Goal: Task Accomplishment & Management: Complete application form

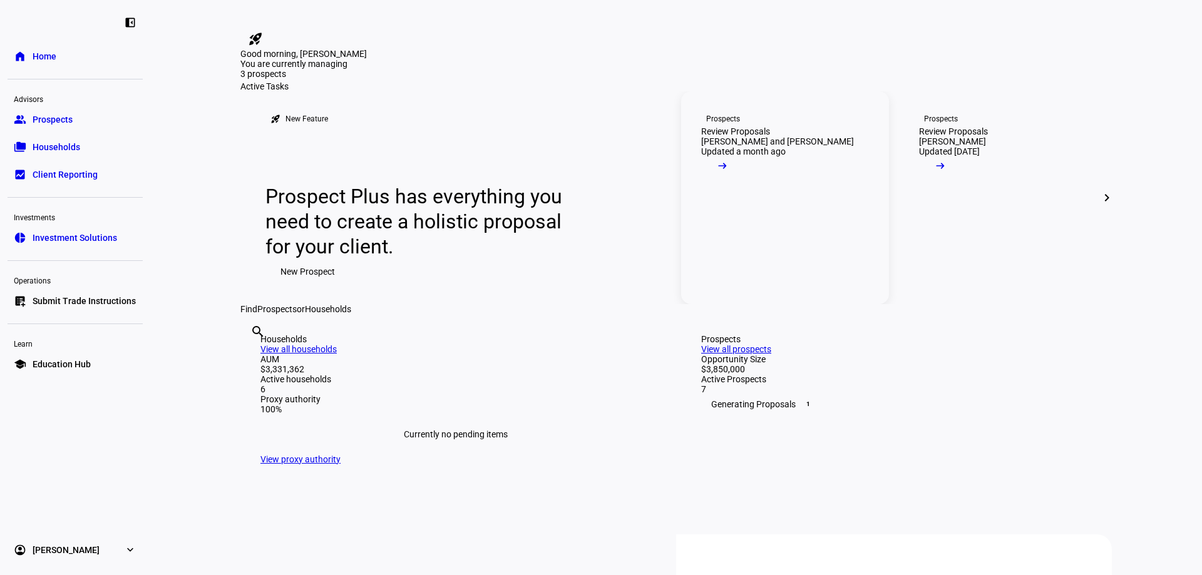
click at [765, 136] on div "Review Proposals" at bounding box center [735, 131] width 69 height 10
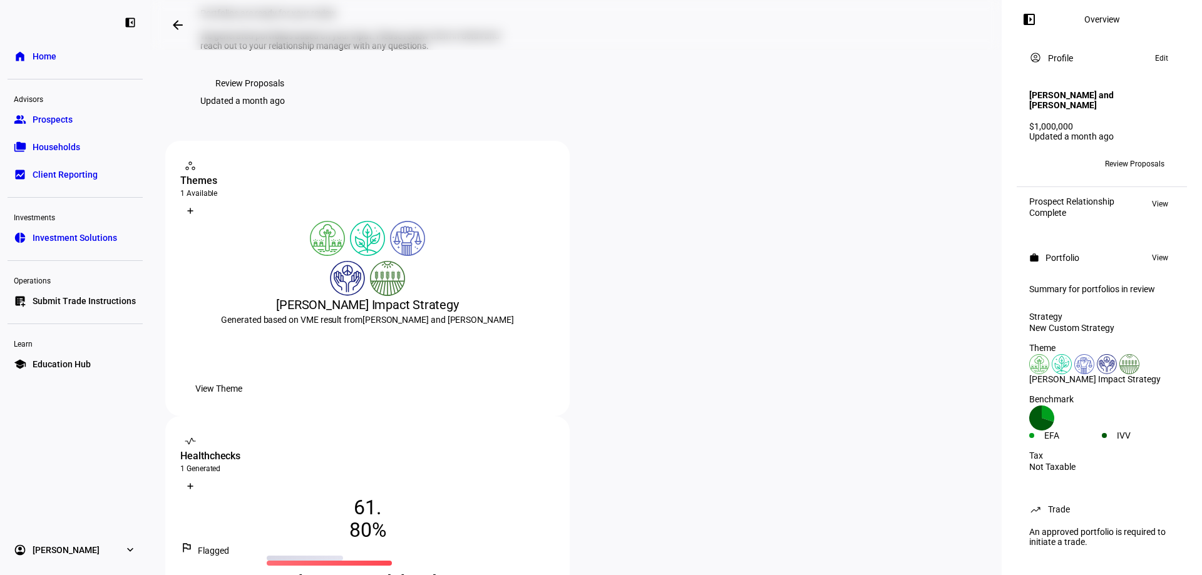
scroll to position [63, 0]
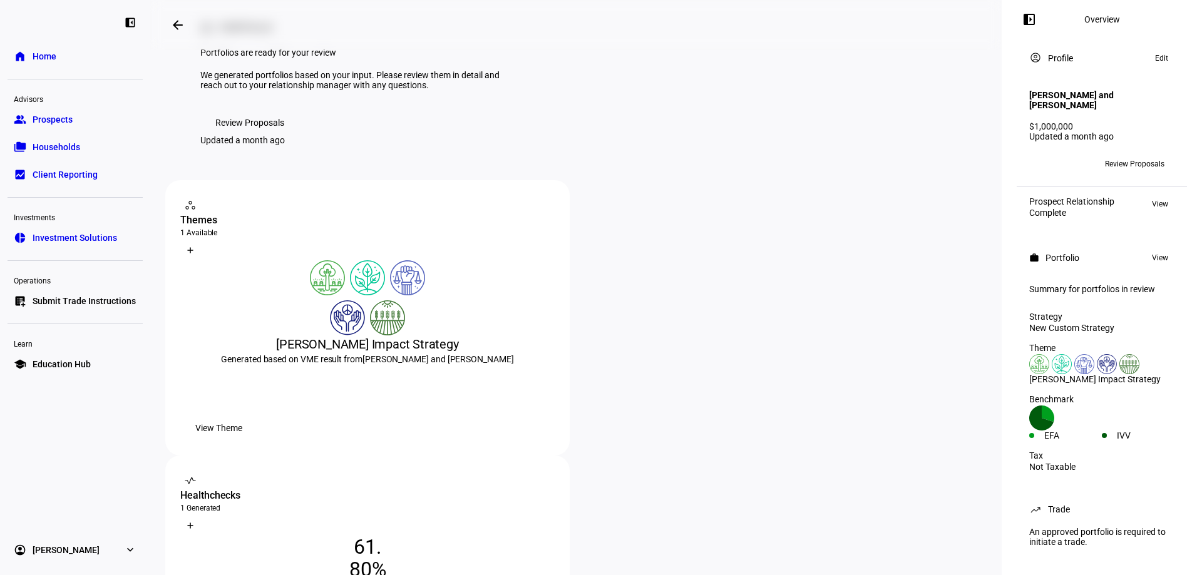
click at [256, 135] on span "Review Proposals" at bounding box center [249, 122] width 69 height 25
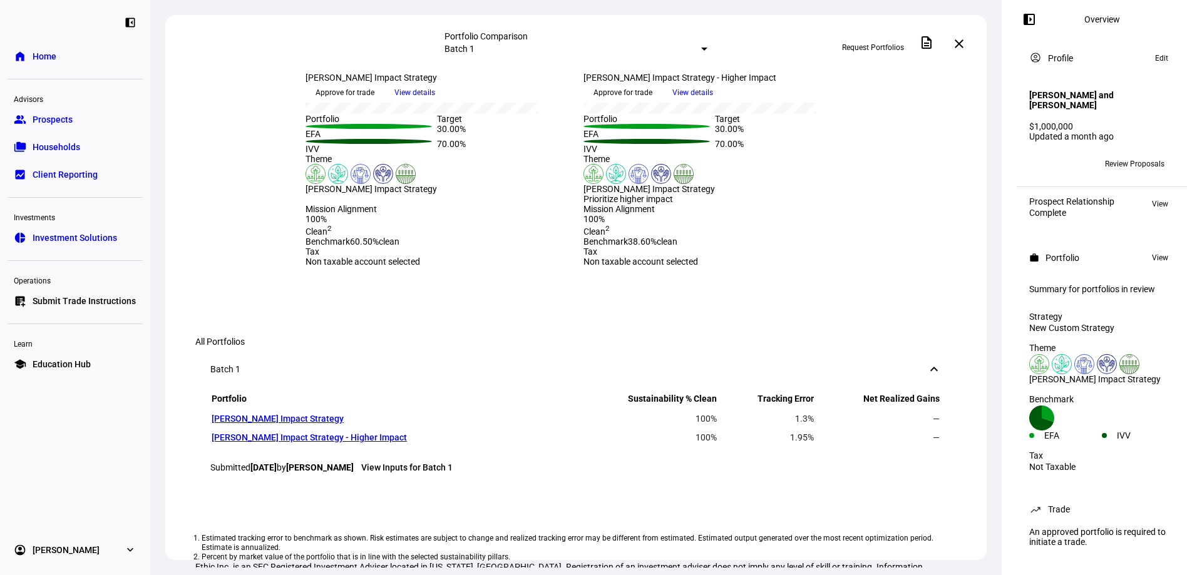
scroll to position [188, 0]
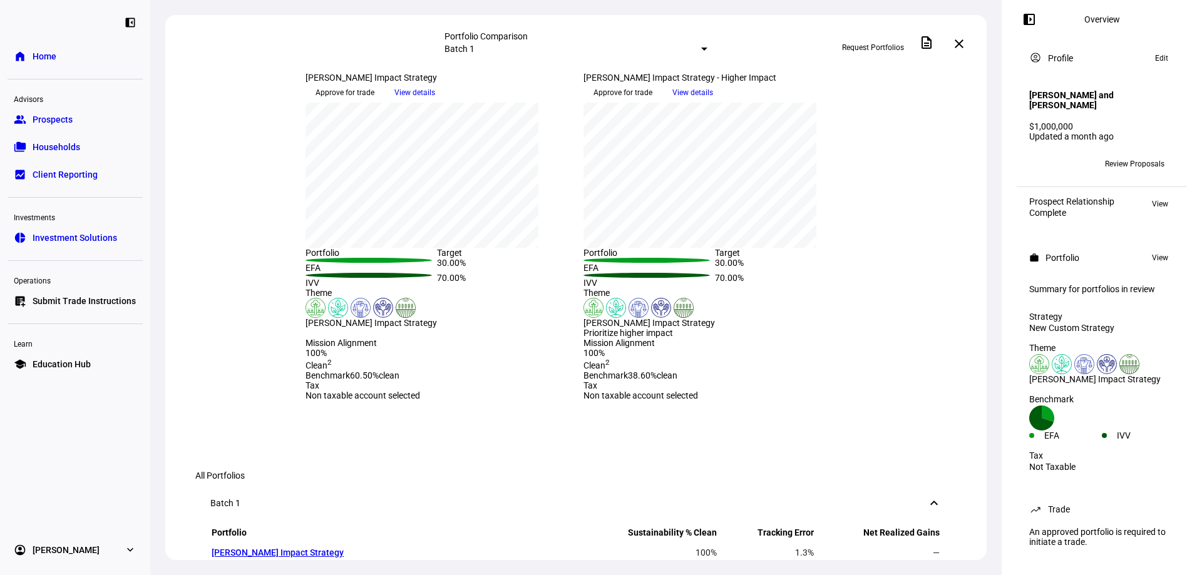
click at [652, 103] on span "Approve for trade" at bounding box center [622, 93] width 59 height 20
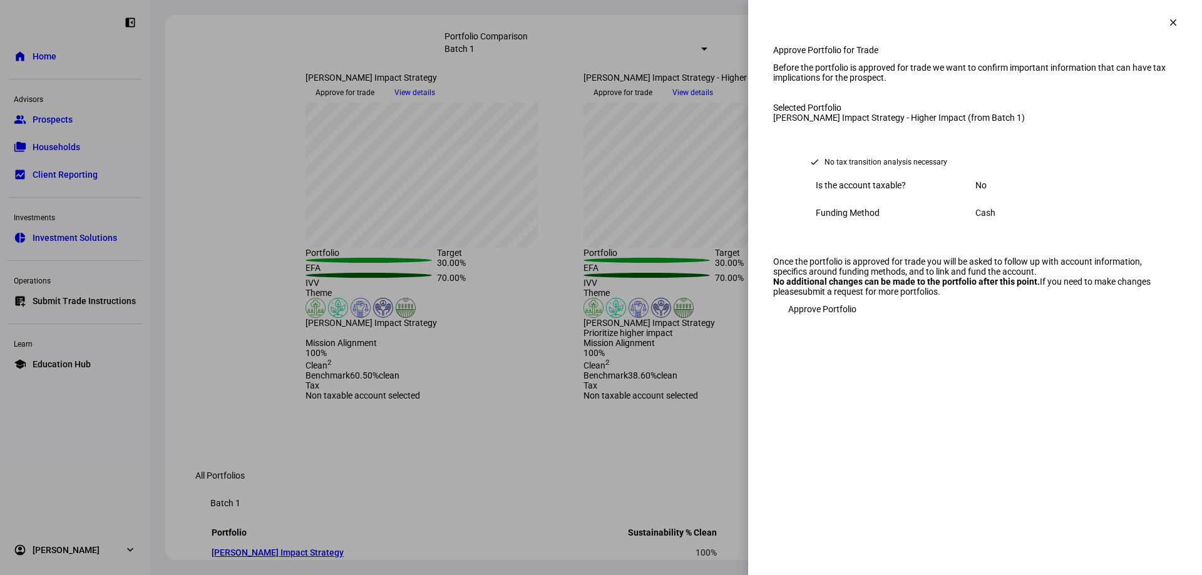
click at [834, 322] on span "Approve Portfolio" at bounding box center [822, 309] width 68 height 25
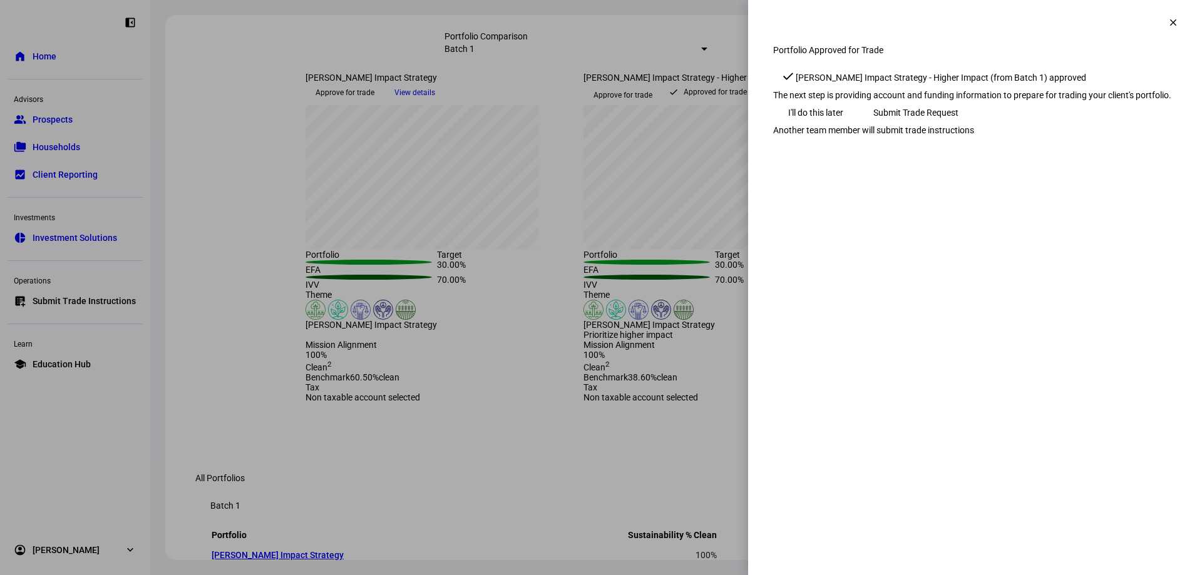
click at [958, 125] on span "Submit Trade Request" at bounding box center [915, 112] width 85 height 25
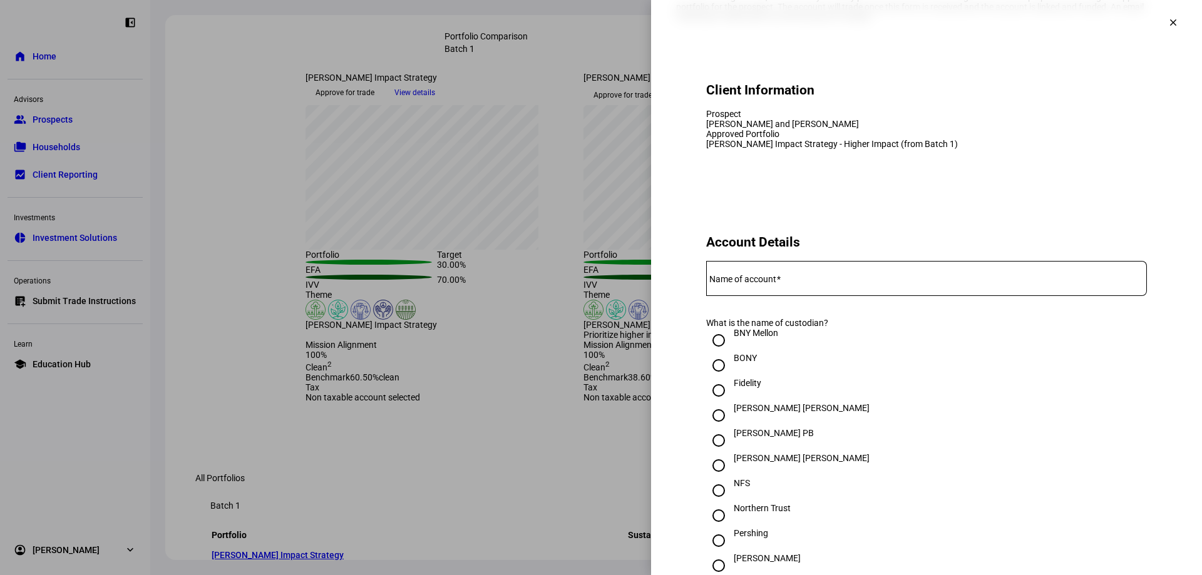
scroll to position [0, 0]
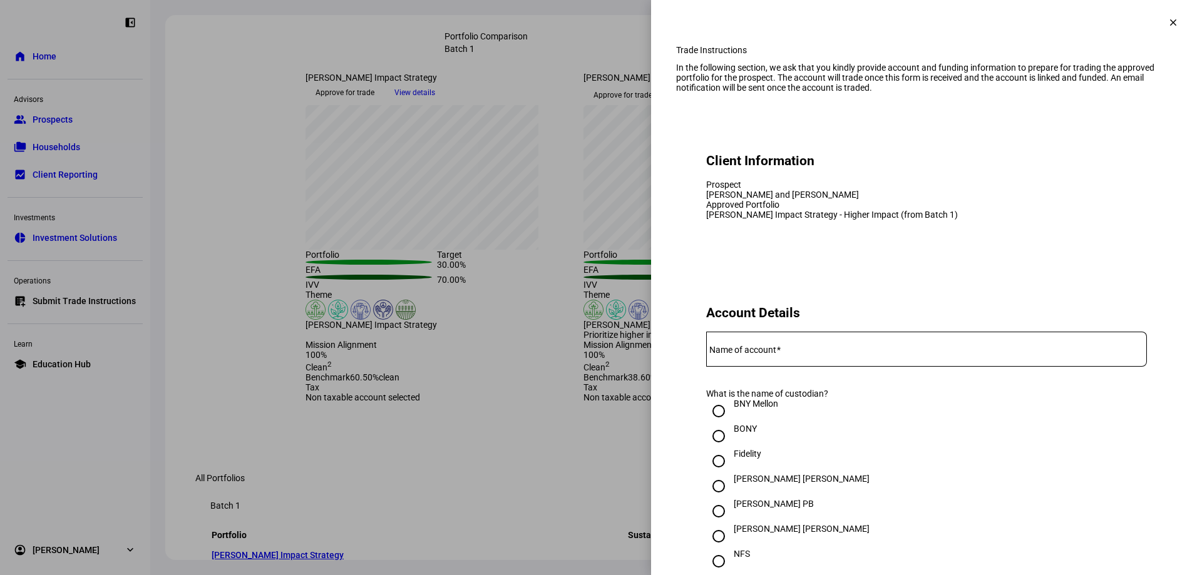
click at [753, 367] on div "Name of account" at bounding box center [926, 349] width 441 height 35
click at [733, 352] on input "Name of account" at bounding box center [926, 347] width 441 height 10
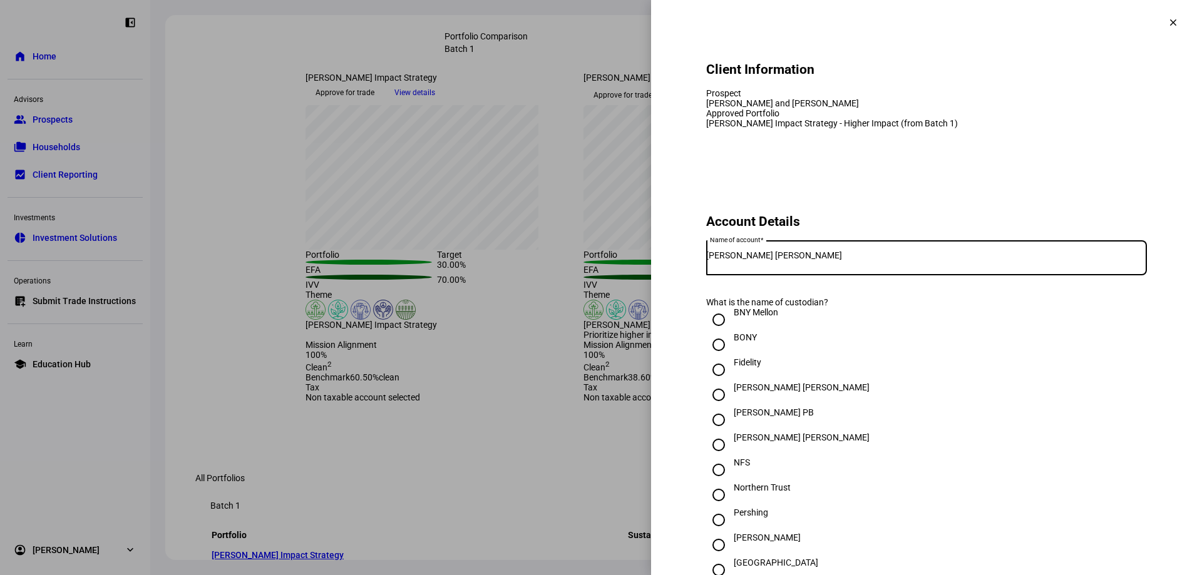
scroll to position [250, 0]
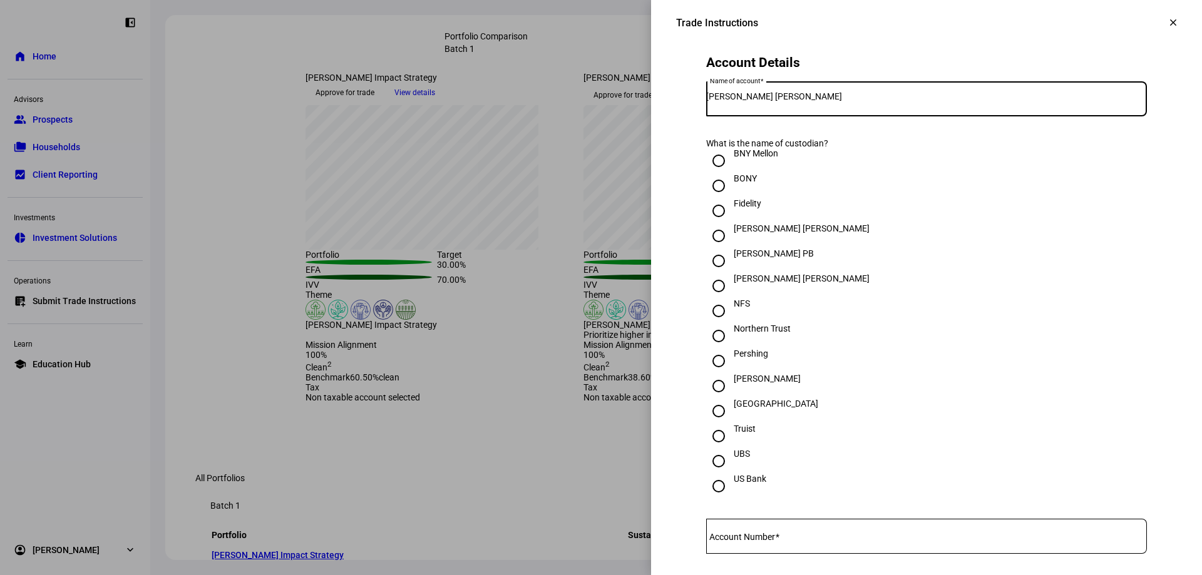
click at [805, 101] on input "[PERSON_NAME] [PERSON_NAME]" at bounding box center [926, 96] width 441 height 10
type input "[PERSON_NAME] [PERSON_NAME]"
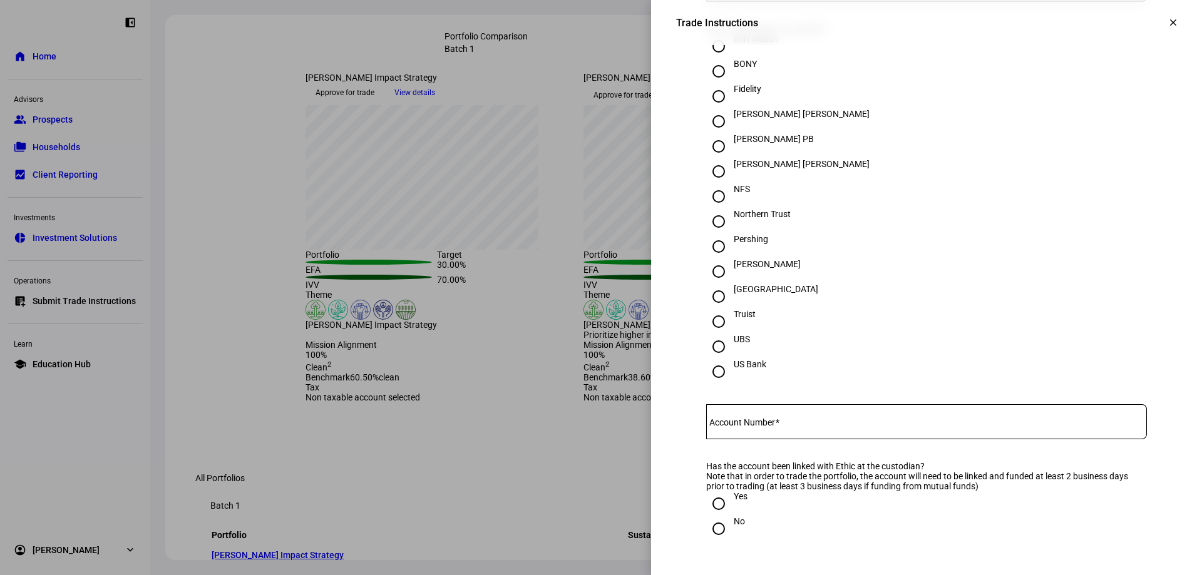
scroll to position [375, 0]
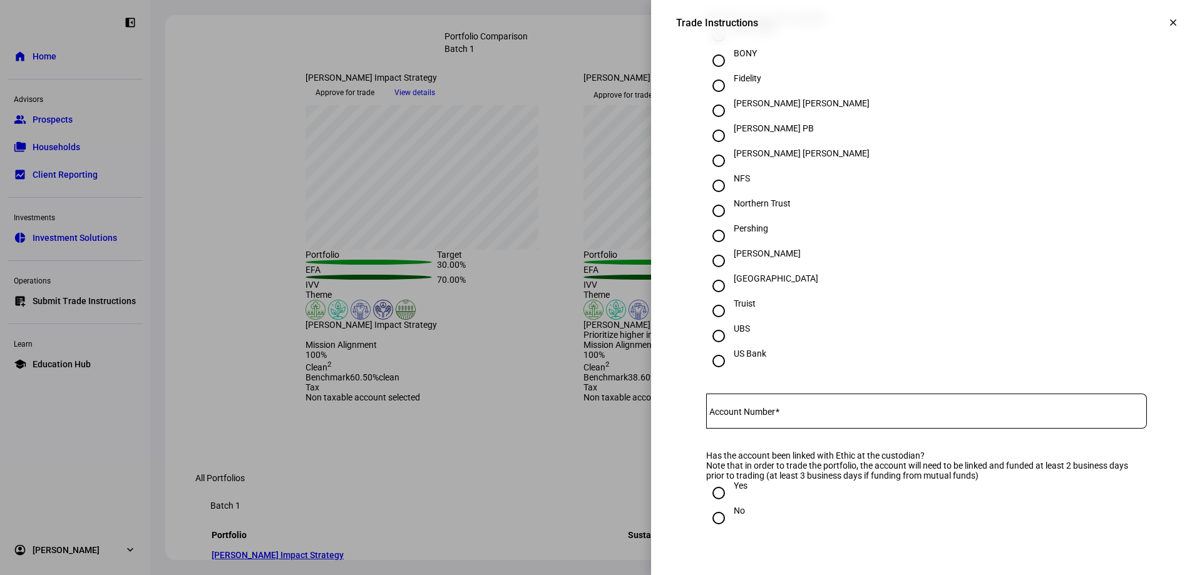
click at [710, 98] on input "Fidelity" at bounding box center [718, 85] width 25 height 25
radio input "true"
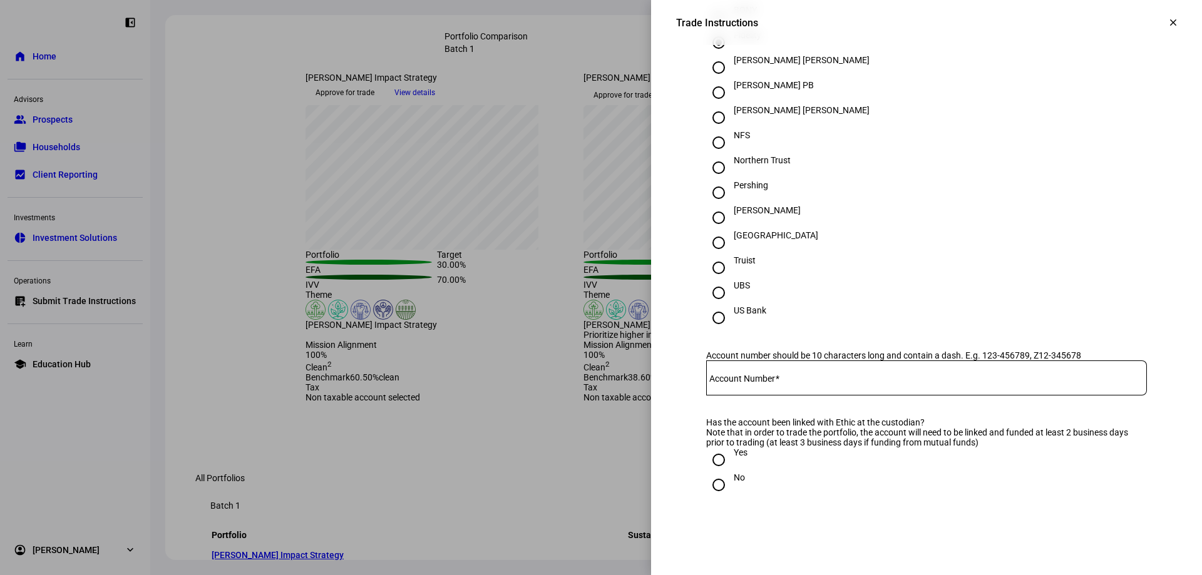
scroll to position [438, 0]
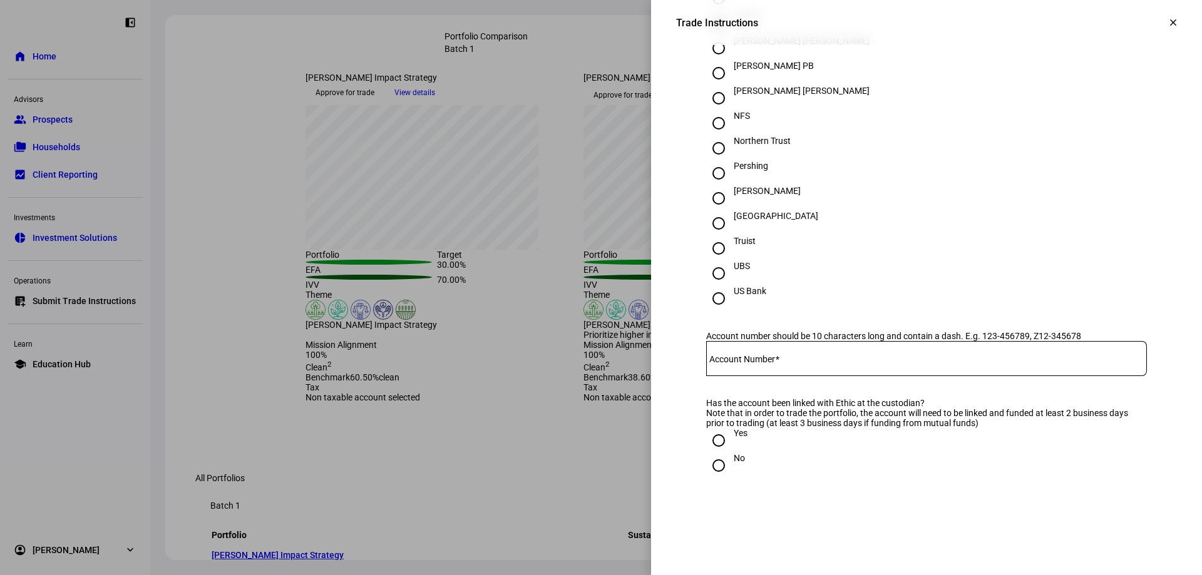
click at [763, 364] on mat-label "Account Number" at bounding box center [742, 359] width 66 height 10
click at [763, 361] on input "Account Number" at bounding box center [926, 356] width 441 height 10
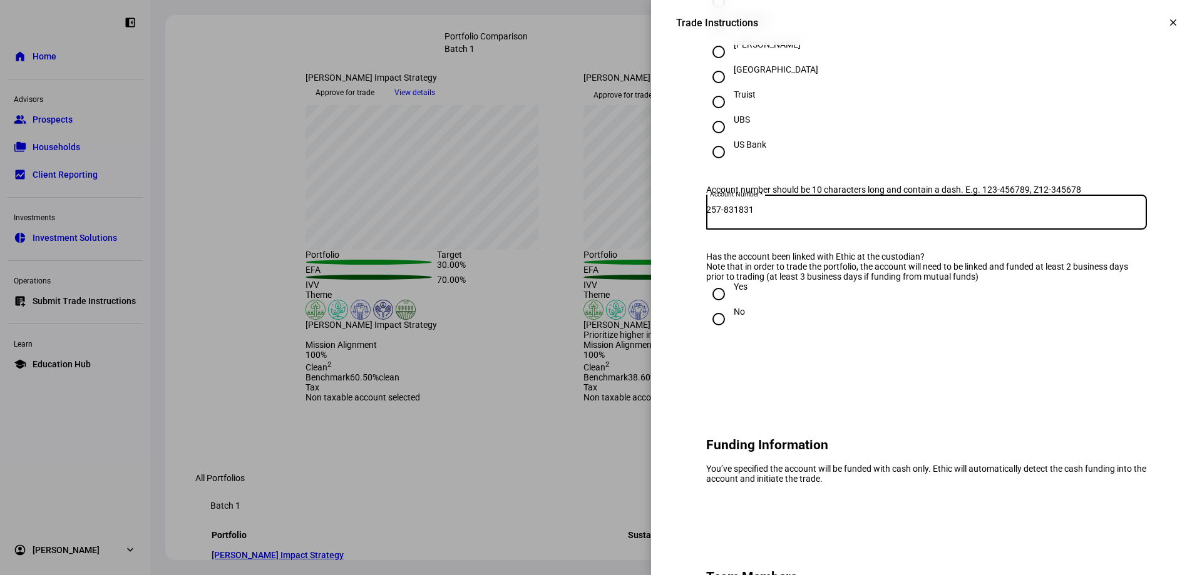
scroll to position [626, 0]
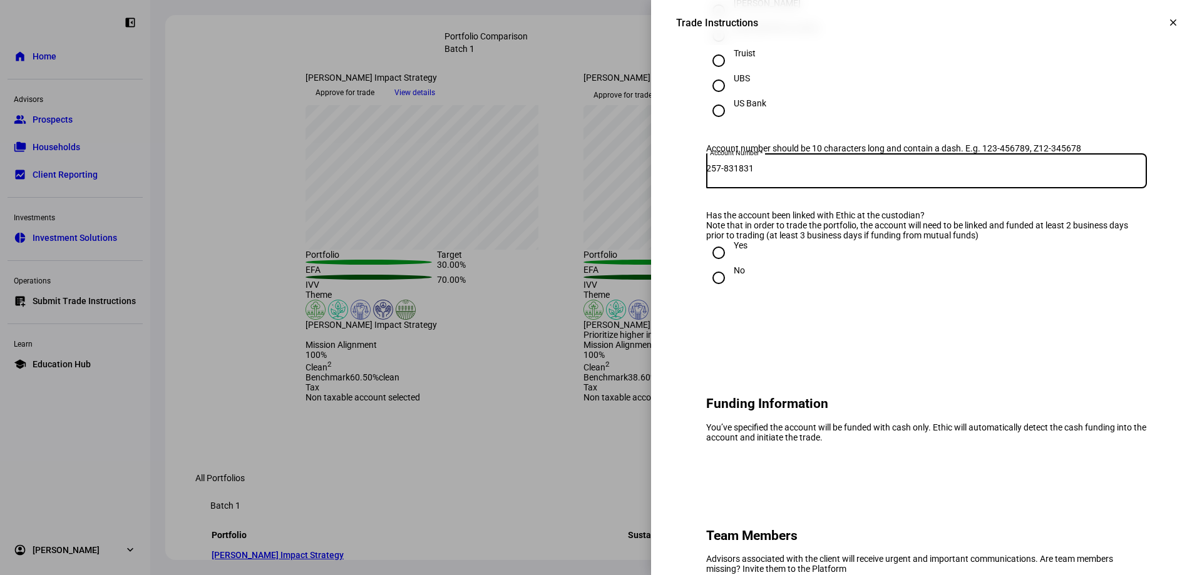
type input "257-831831"
click at [712, 290] on input "No" at bounding box center [718, 277] width 25 height 25
radio input "true"
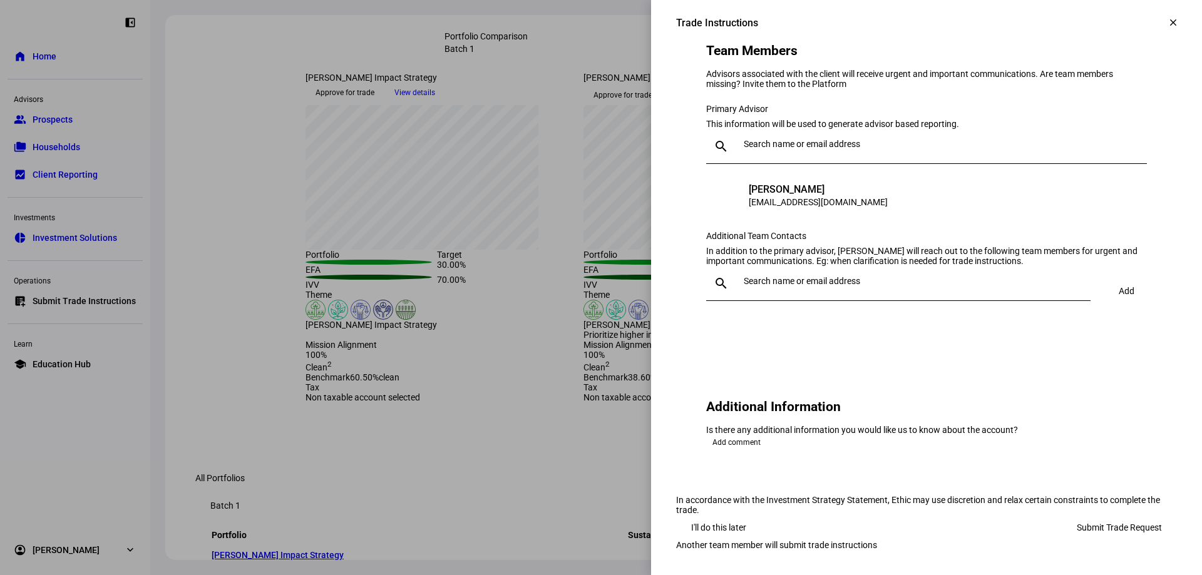
scroll to position [1252, 0]
click at [747, 276] on input "text" at bounding box center [914, 281] width 342 height 10
type input "car"
click at [753, 276] on input "car" at bounding box center [914, 281] width 342 height 10
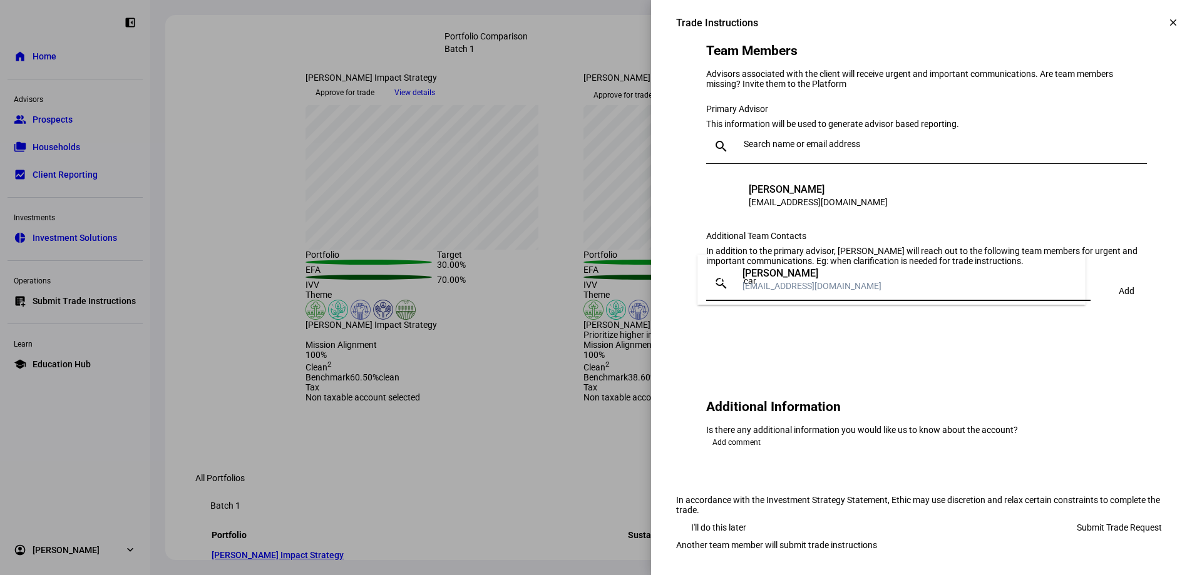
click at [779, 276] on div "[PERSON_NAME]" at bounding box center [811, 273] width 139 height 13
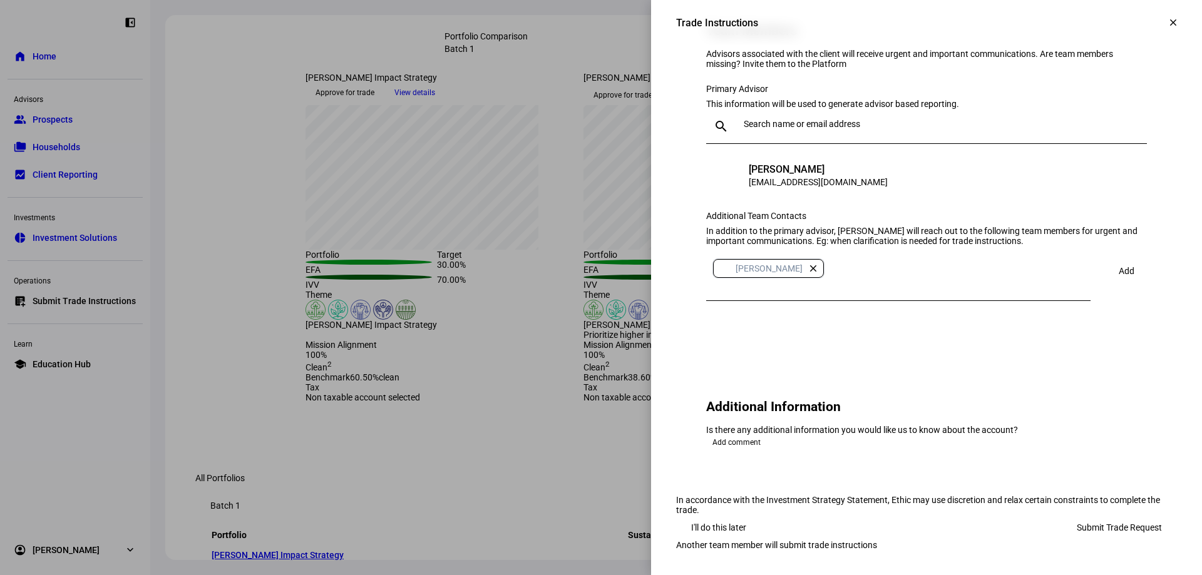
click at [1125, 256] on span at bounding box center [1125, 271] width 41 height 30
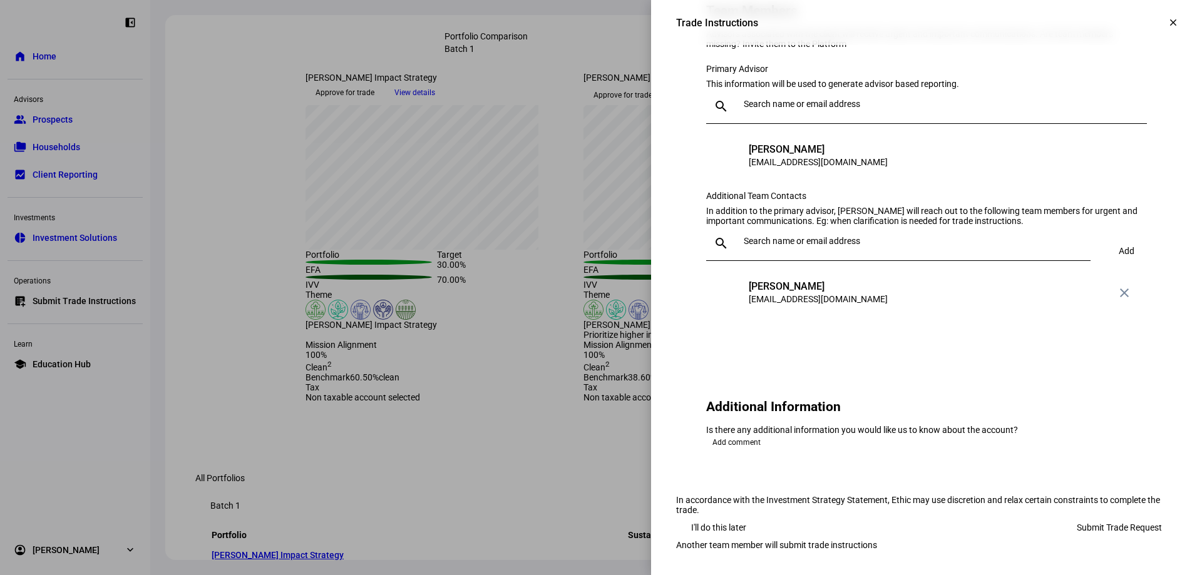
scroll to position [1314, 0]
click at [737, 435] on span "Add comment" at bounding box center [736, 442] width 48 height 15
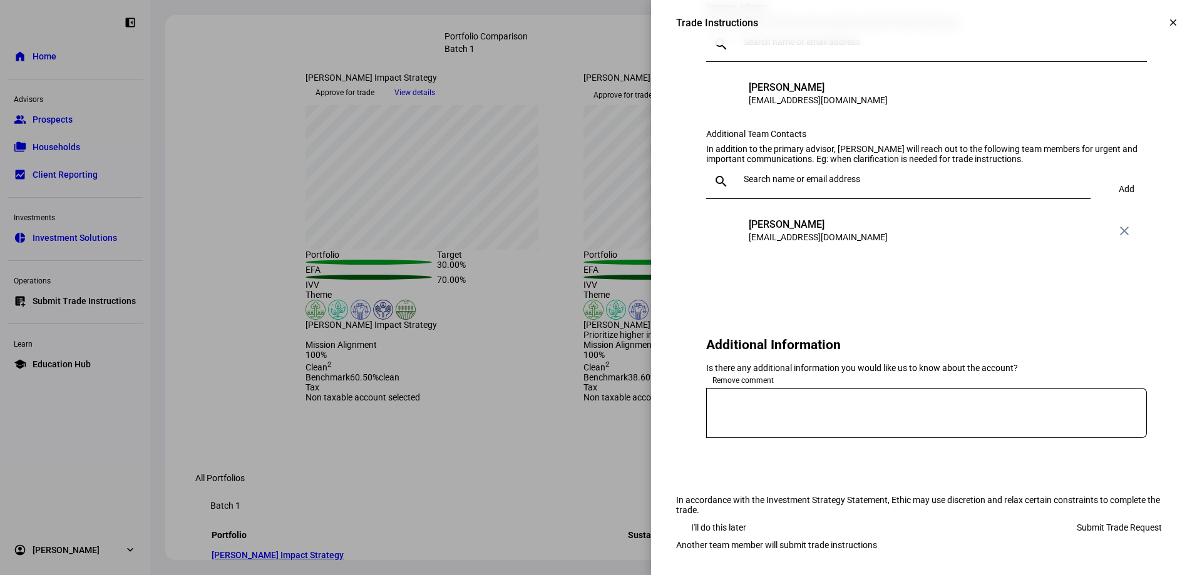
click at [787, 428] on textarea at bounding box center [926, 413] width 441 height 30
click at [822, 420] on textarea "Total Portfolio will be $" at bounding box center [926, 413] width 441 height 30
click at [891, 411] on div "Total Portfolio will be $1,094,832" at bounding box center [926, 413] width 441 height 50
drag, startPoint x: 877, startPoint y: 414, endPoint x: 710, endPoint y: 413, distance: 167.1
click at [710, 413] on textarea "Total Portfolio will be $1,094,832" at bounding box center [926, 413] width 441 height 30
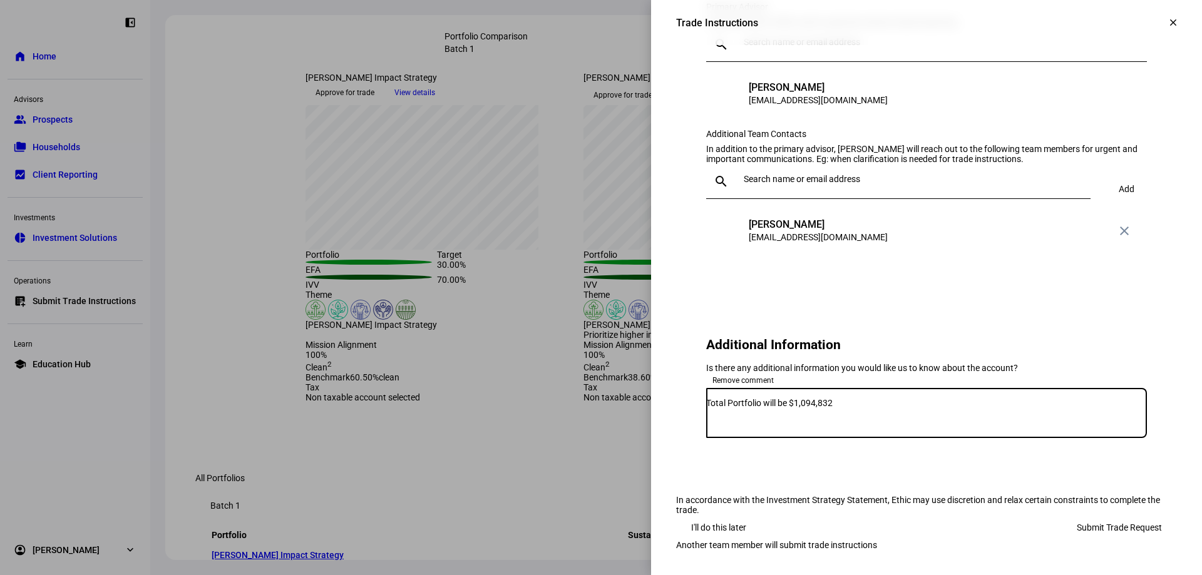
click at [845, 417] on textarea "Total Portfolio will be $1,094,832" at bounding box center [926, 413] width 441 height 30
click at [760, 422] on textarea "Total Portfolio will be $1,094,832" at bounding box center [926, 413] width 441 height 30
drag, startPoint x: 765, startPoint y: 417, endPoint x: 732, endPoint y: 417, distance: 33.2
click at [732, 417] on textarea "Total Portfolio will be $1,094,832" at bounding box center [926, 413] width 441 height 30
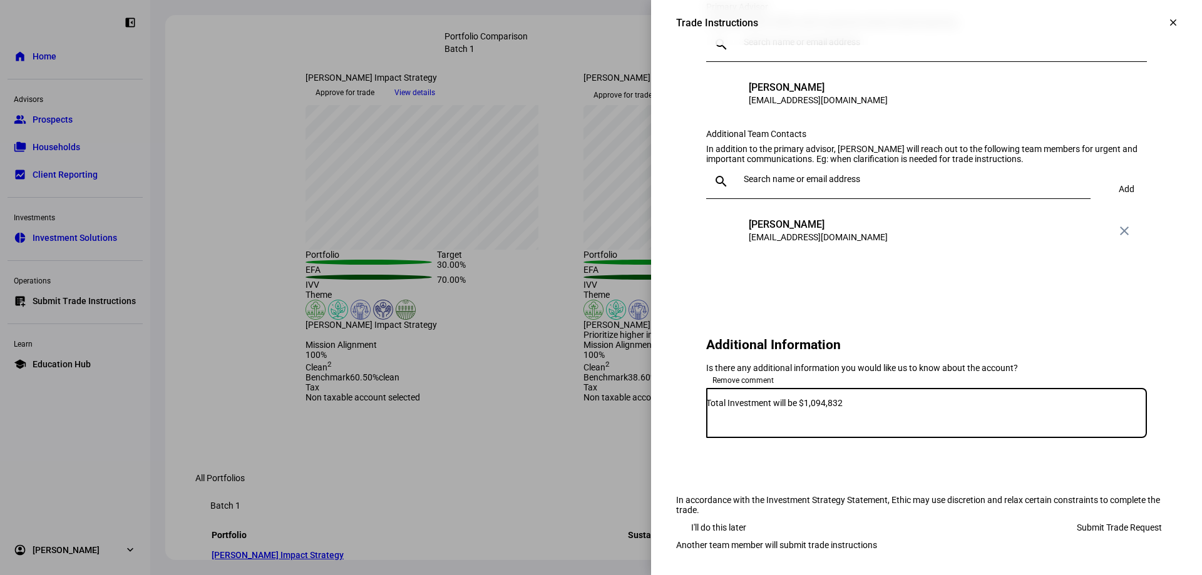
type textarea "Total Investment will be $1,094,832"
click at [1100, 515] on span "Submit Trade Request" at bounding box center [1118, 527] width 85 height 25
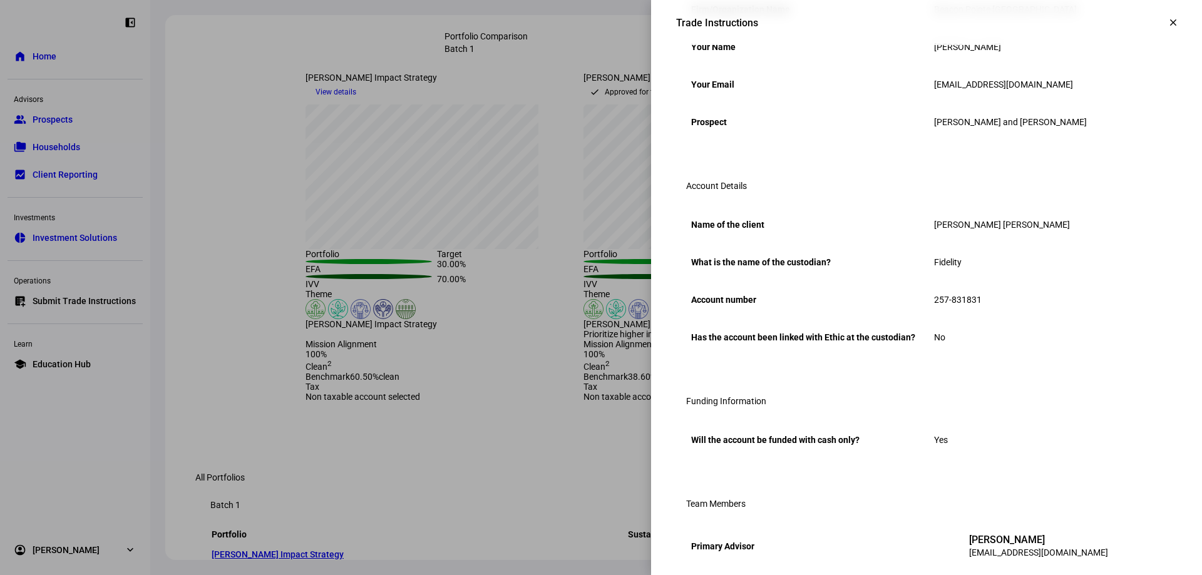
scroll to position [0, 0]
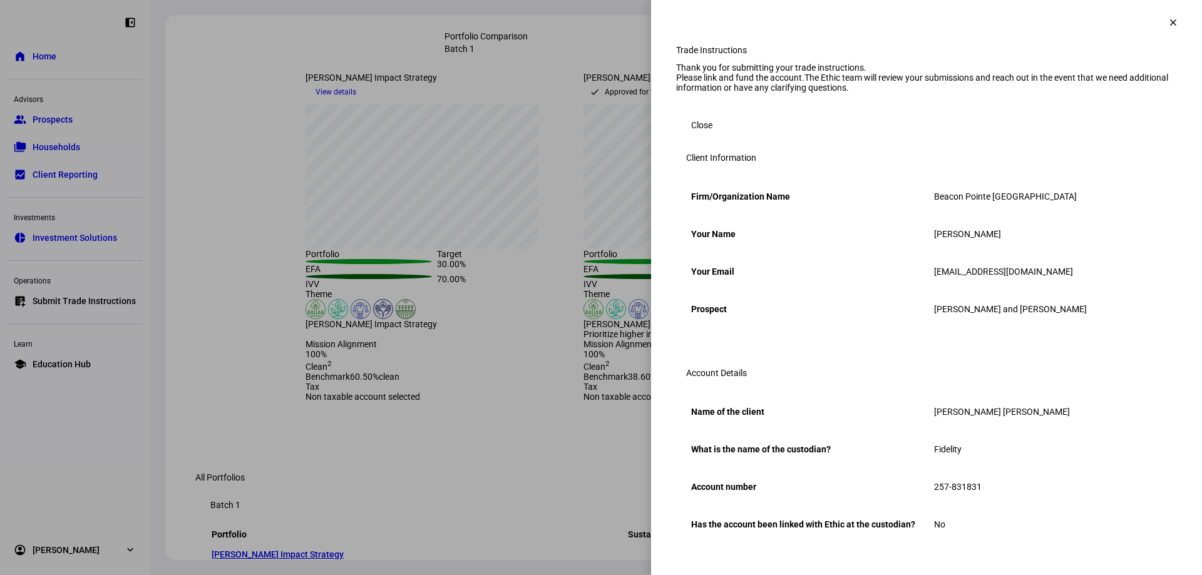
click at [1167, 27] on mat-icon "clear" at bounding box center [1172, 22] width 11 height 11
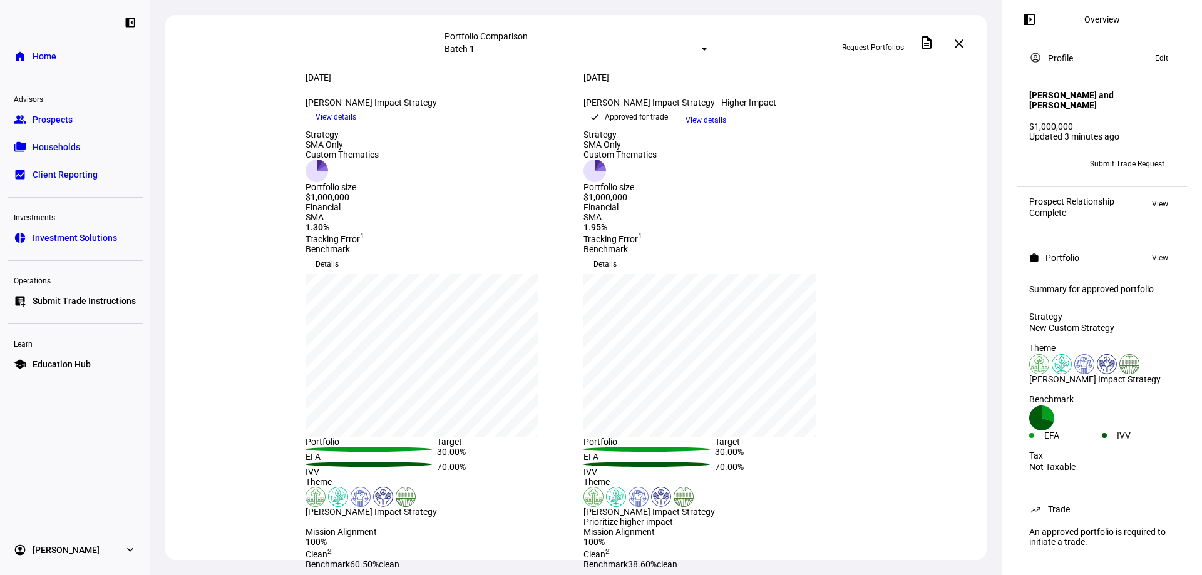
click at [105, 151] on link "folder_copy Households" at bounding box center [75, 147] width 135 height 25
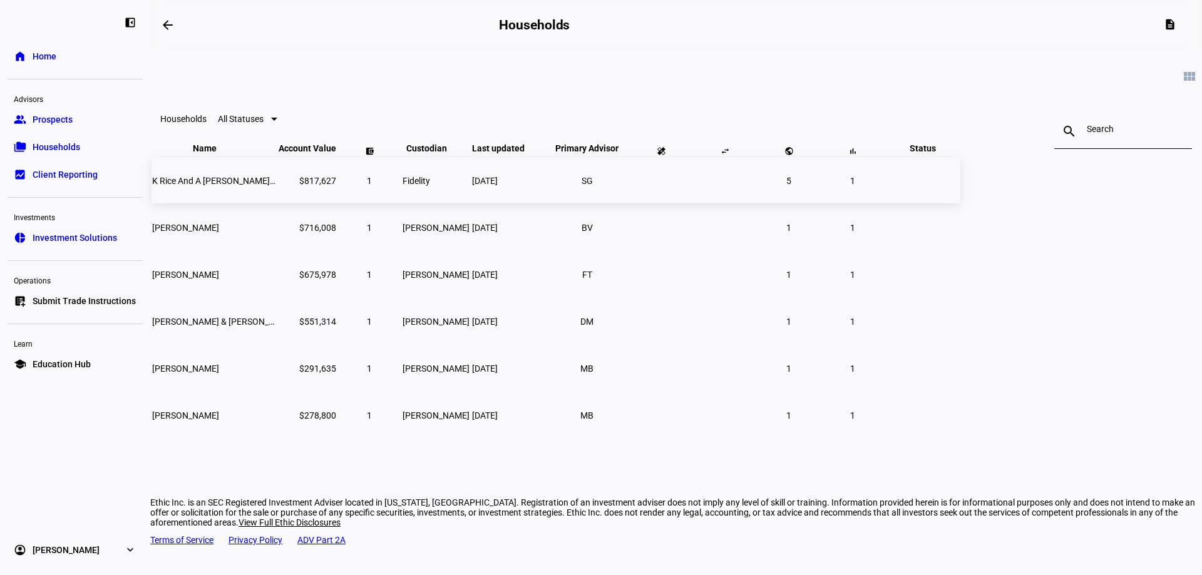
click at [277, 203] on td "K Rice And A [PERSON_NAME] Tru" at bounding box center [213, 181] width 125 height 46
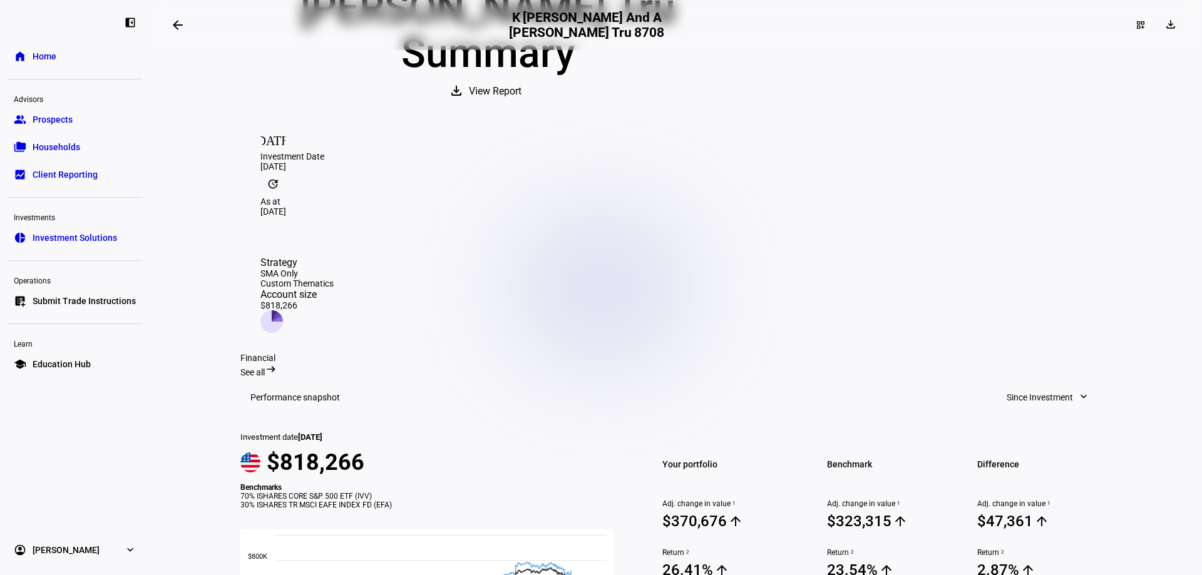
scroll to position [375, 0]
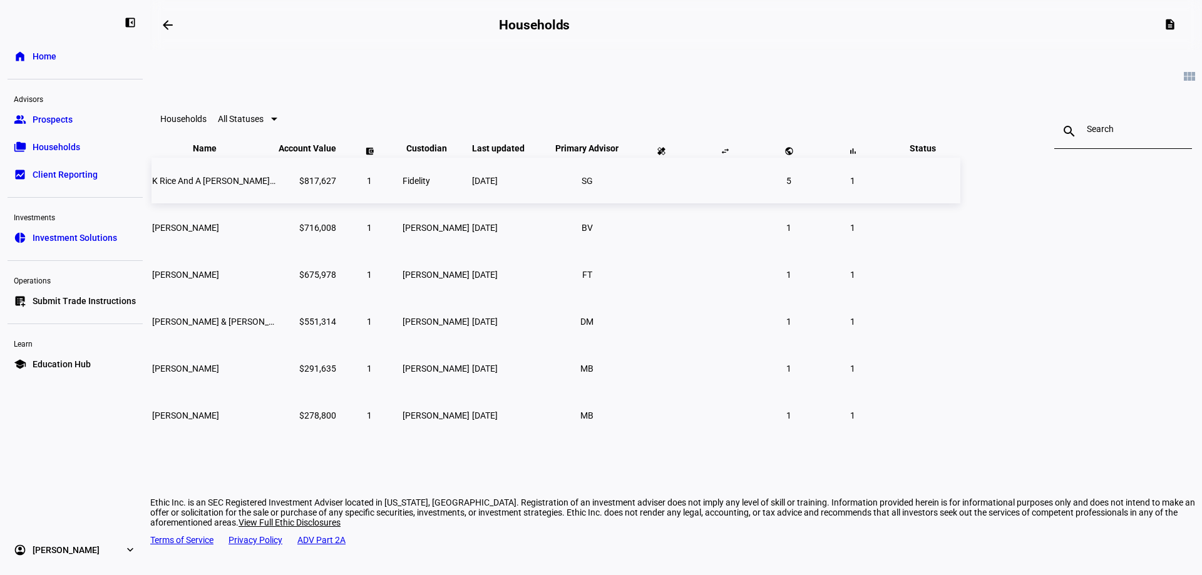
click at [284, 186] on span "K Rice And A [PERSON_NAME] Tru" at bounding box center [218, 181] width 132 height 10
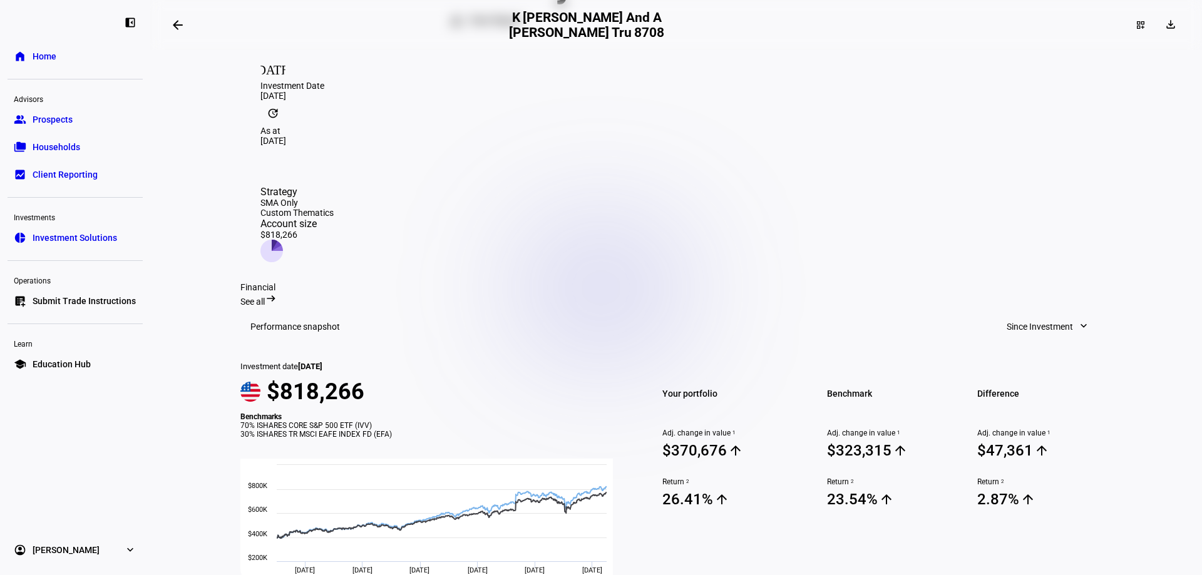
scroll to position [63, 0]
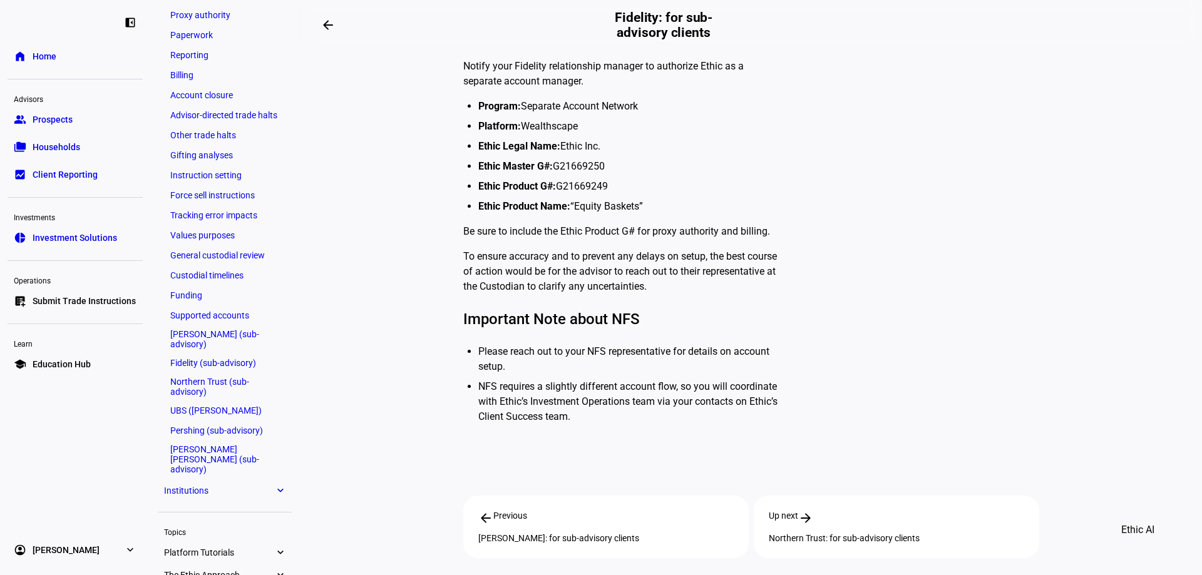
scroll to position [336, 0]
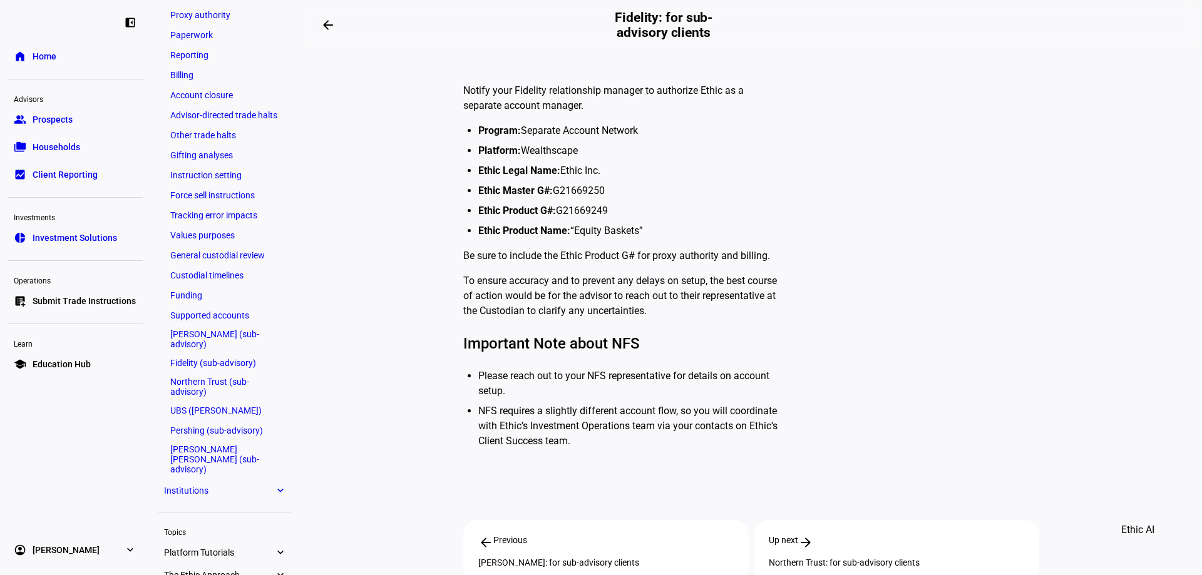
click at [613, 259] on p "Be sure to include the Ethic Product G# for proxy authority and billing." at bounding box center [623, 255] width 320 height 15
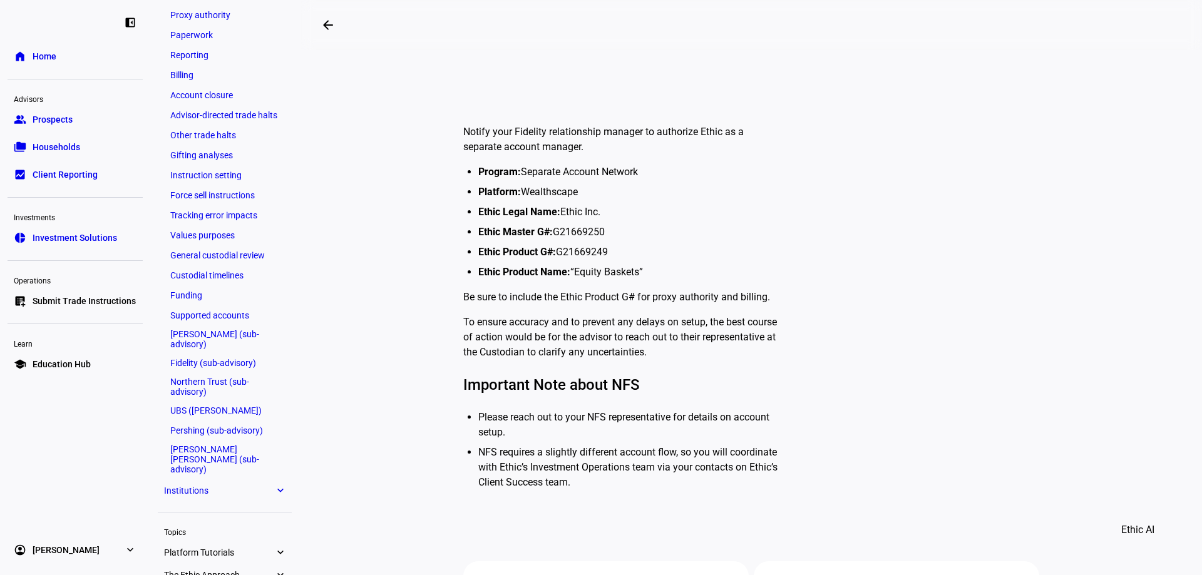
scroll to position [273, 0]
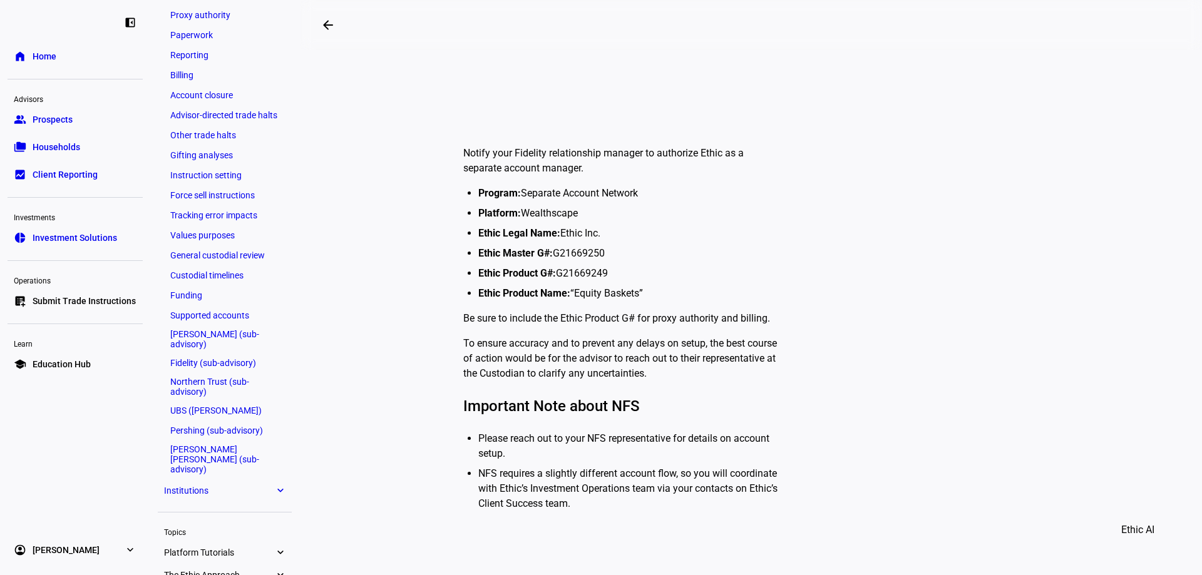
click at [664, 293] on li "Ethic Product Name: “Equity Baskets”" at bounding box center [630, 293] width 305 height 15
click at [543, 278] on strong "Ethic Product G#:" at bounding box center [517, 273] width 78 height 12
click at [550, 299] on li "Ethic Product Name: “Equity Baskets”" at bounding box center [630, 293] width 305 height 15
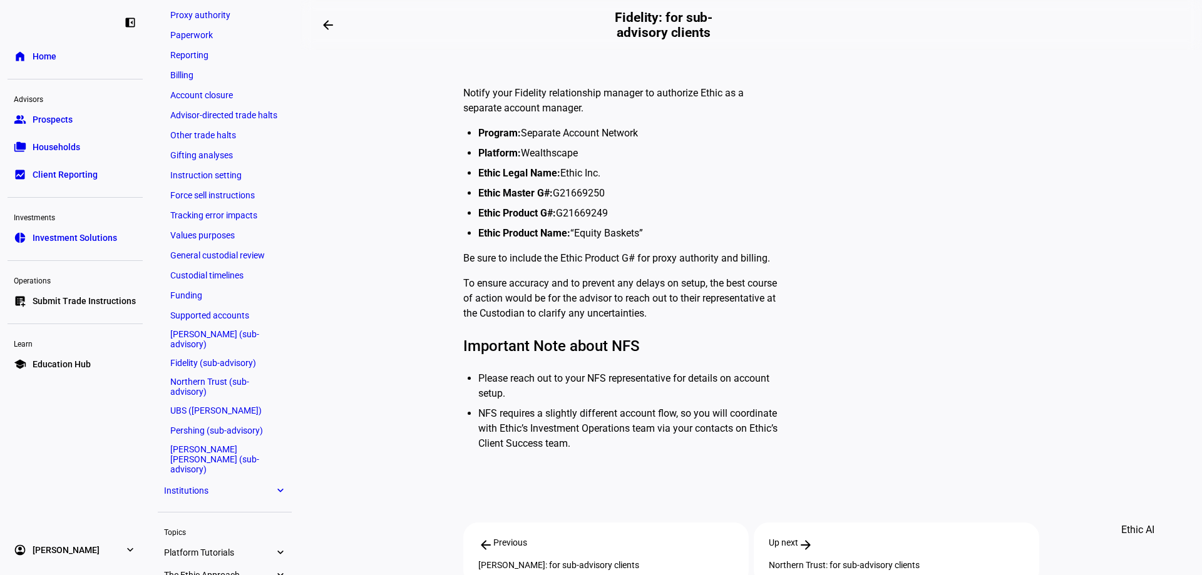
scroll to position [336, 0]
